Goal: Task Accomplishment & Management: Use online tool/utility

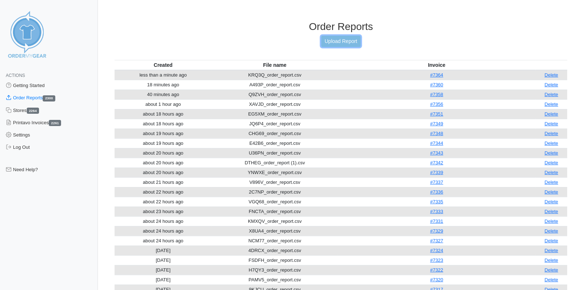
click at [339, 43] on link "Upload Report" at bounding box center [340, 41] width 39 height 11
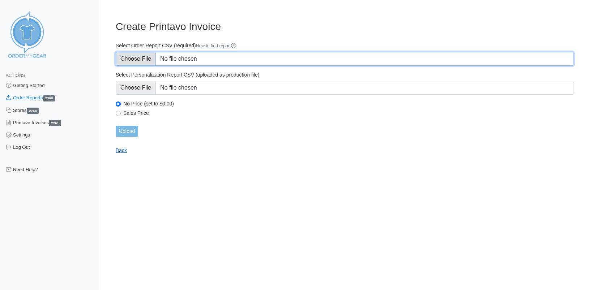
click at [133, 57] on input "Select Order Report CSV (required) How to find report" at bounding box center [344, 59] width 457 height 14
type input "C:\fakepath\ACU49_order_report.csv"
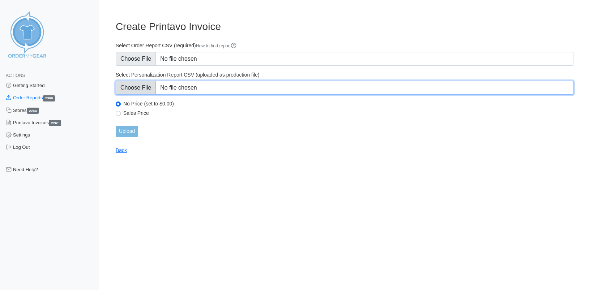
click at [138, 91] on input "Select Personalization Report CSV (uploaded as production file)" at bounding box center [344, 88] width 457 height 14
type input "C:\fakepath\ACU49_personalization_report.csv"
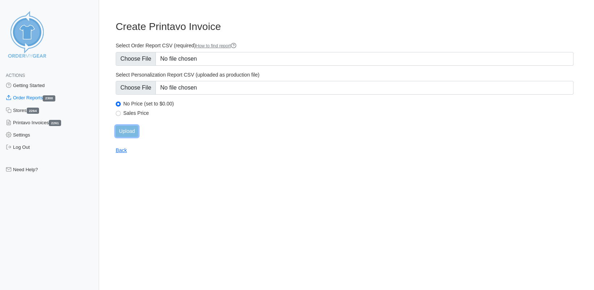
click at [124, 131] on input "Upload" at bounding box center [127, 131] width 22 height 11
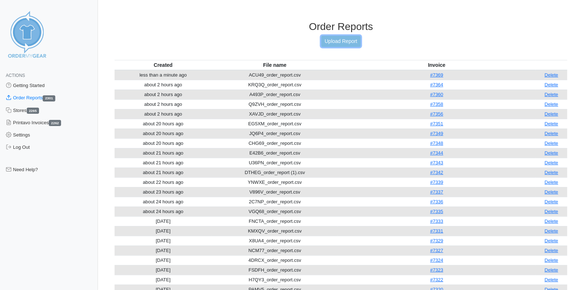
click at [353, 44] on link "Upload Report" at bounding box center [340, 41] width 39 height 11
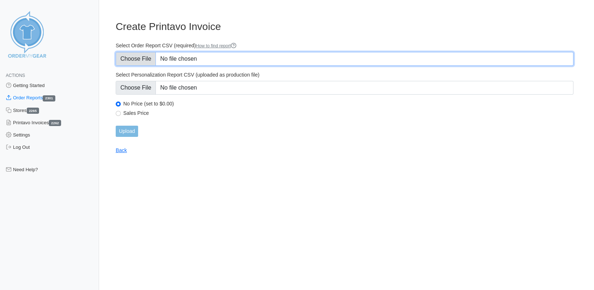
click at [134, 57] on input "Select Order Report CSV (required) How to find report" at bounding box center [344, 59] width 457 height 14
type input "C:\fakepath\6J3UU_order_report.csv"
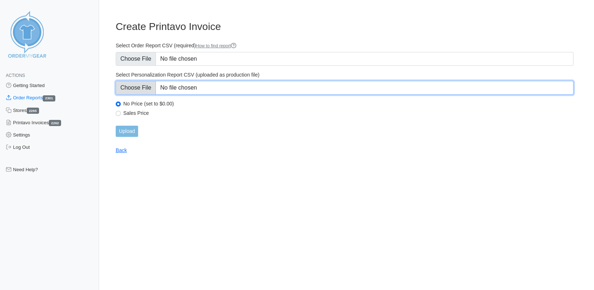
click at [134, 90] on input "Select Personalization Report CSV (uploaded as production file)" at bounding box center [344, 88] width 457 height 14
click at [142, 88] on input "Select Personalization Report CSV (uploaded as production file)" at bounding box center [344, 88] width 457 height 14
click at [146, 86] on input "Select Personalization Report CSV (uploaded as production file)" at bounding box center [344, 88] width 457 height 14
type input "C:\fakepath\6J3UU_personalization_report.csv"
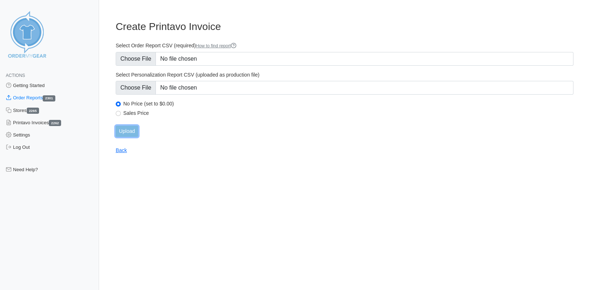
click at [121, 131] on input "Upload" at bounding box center [127, 131] width 22 height 11
